Goal: Find specific page/section: Find specific page/section

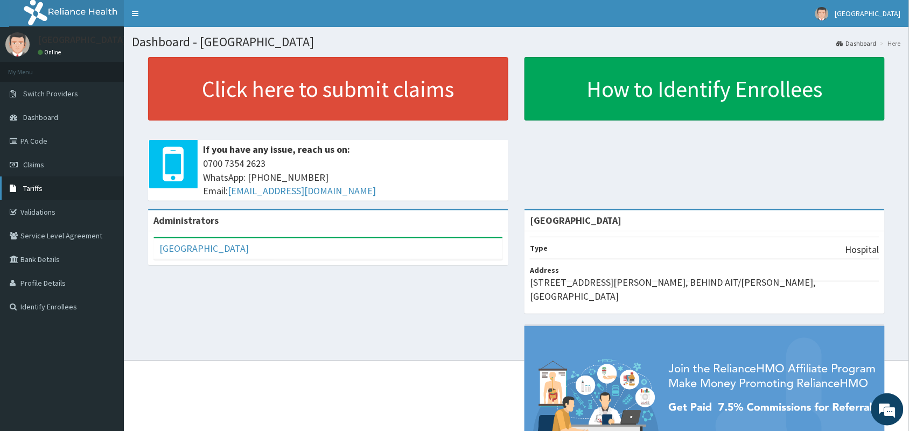
click at [35, 186] on span "Tariffs" at bounding box center [32, 189] width 19 height 10
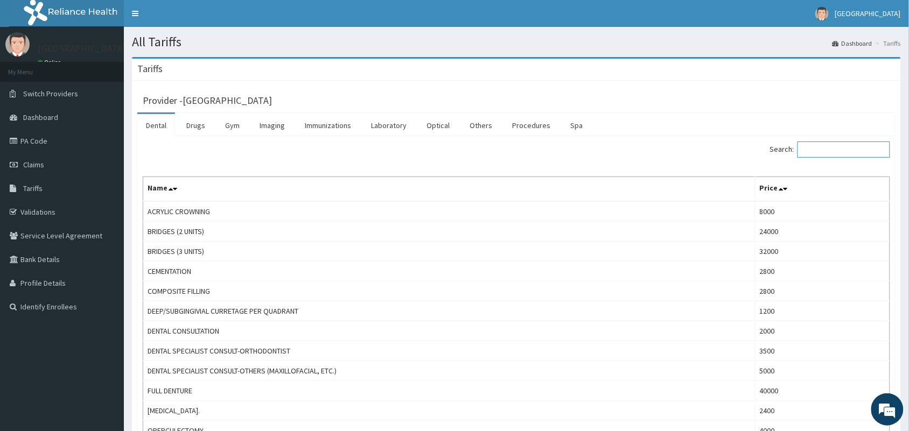
click at [821, 152] on input "Search:" at bounding box center [843, 150] width 93 height 16
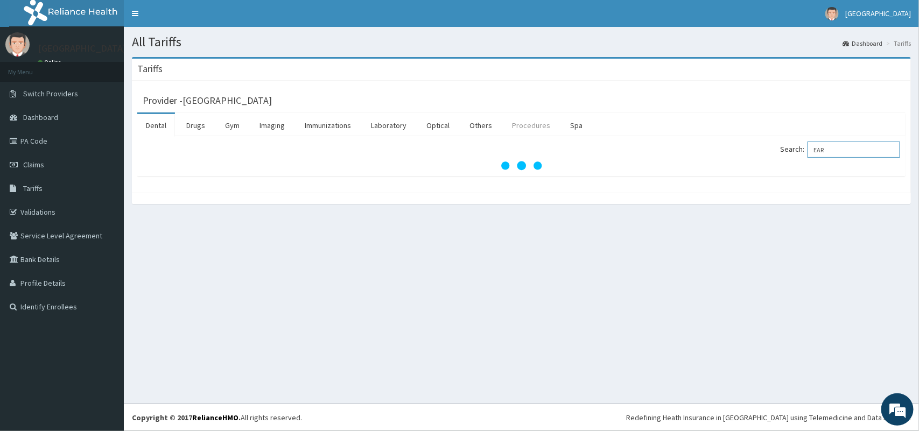
type input "EAR"
click at [525, 128] on link "Procedures" at bounding box center [530, 125] width 55 height 23
click at [841, 146] on input "Search:" at bounding box center [854, 150] width 93 height 16
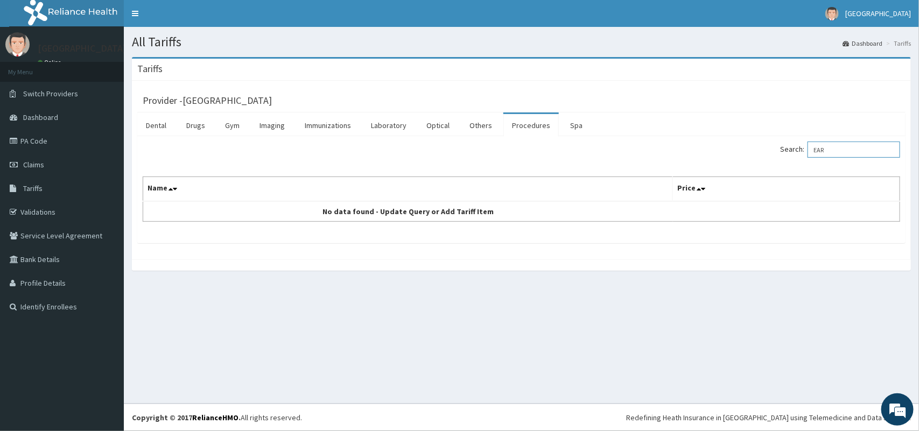
type input "EAR"
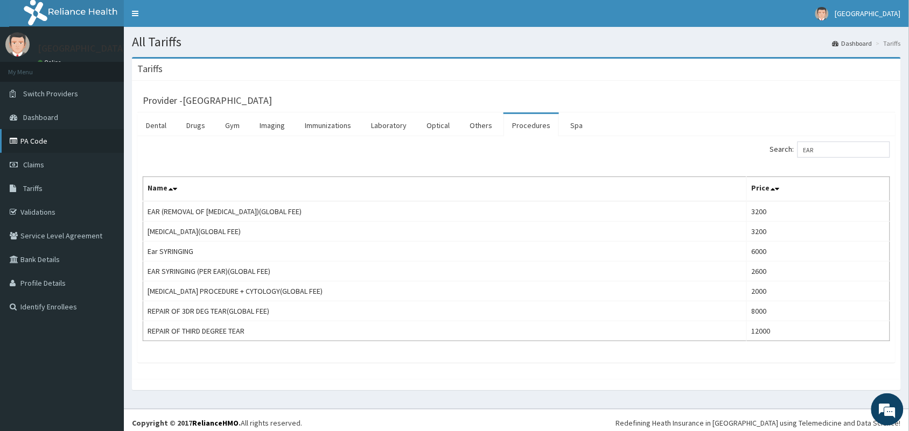
click at [55, 143] on link "PA Code" at bounding box center [62, 141] width 124 height 24
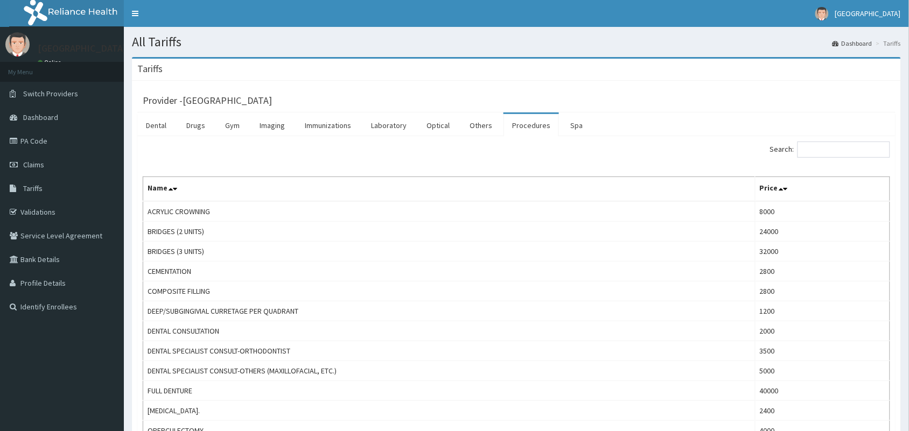
click at [822, 160] on div "Search:" at bounding box center [707, 151] width 366 height 19
click at [816, 155] on input "Search:" at bounding box center [843, 150] width 93 height 16
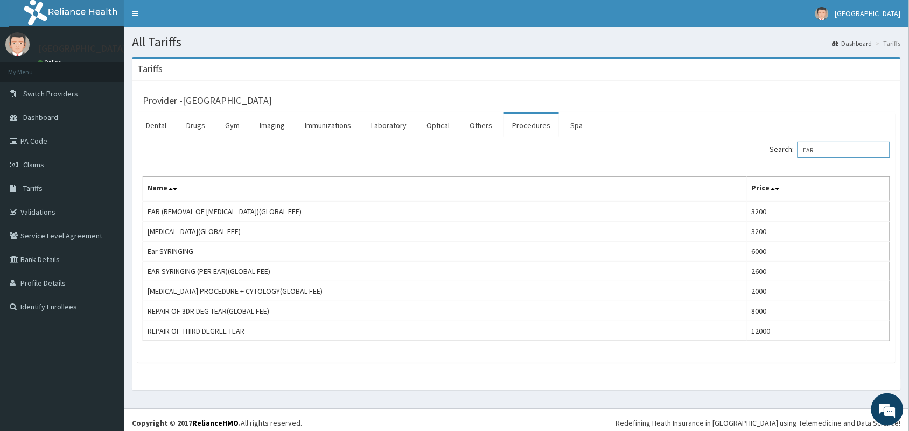
type input "EAR"
